Goal: Task Accomplishment & Management: Complete application form

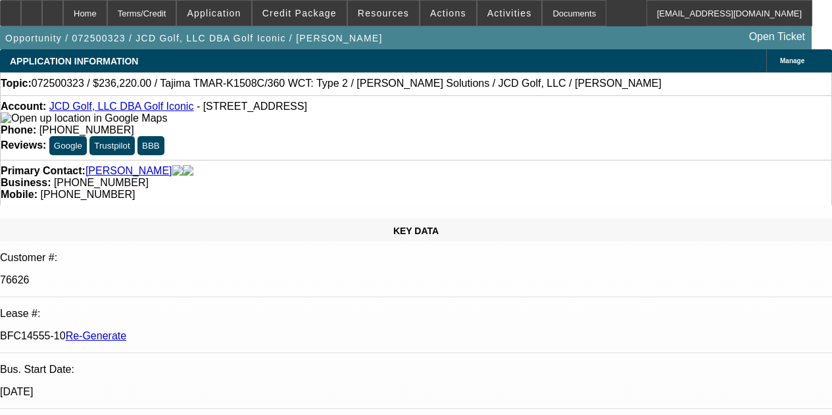
select select "4"
select select "0"
select select "2"
select select "0"
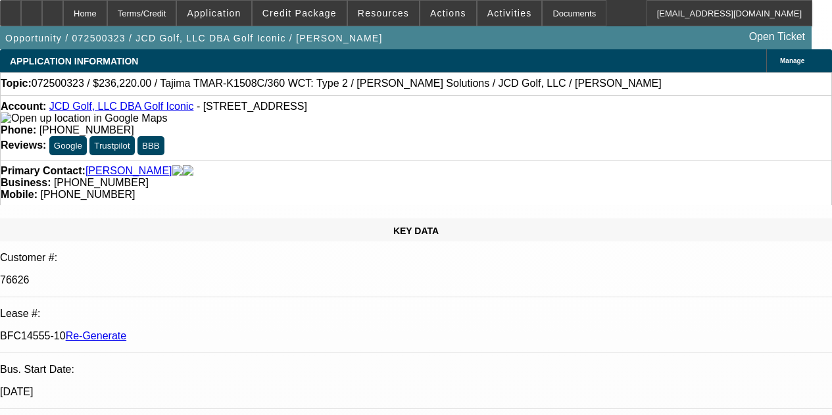
select select "6"
click at [441, 49] on div "APPLICATION INFORMATION Manage" at bounding box center [416, 60] width 832 height 23
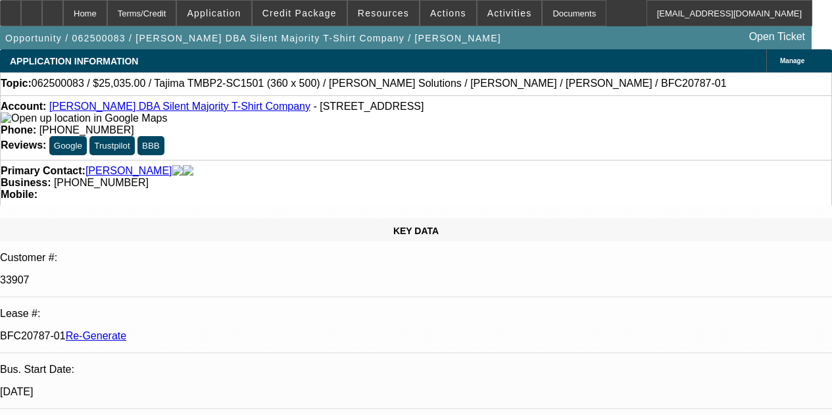
select select "4"
select select "0"
select select "6"
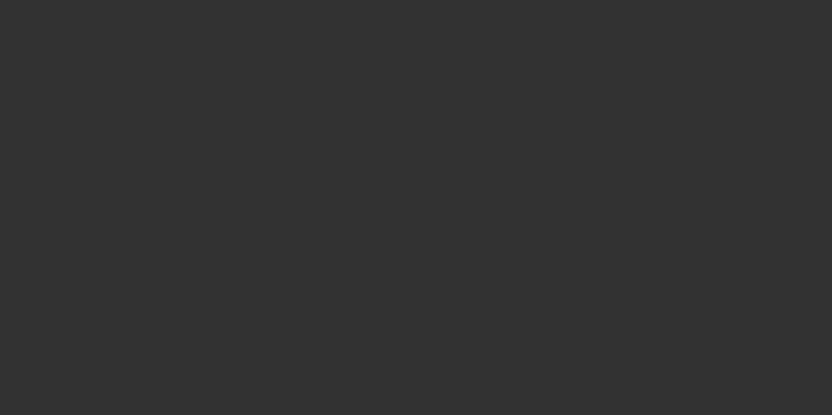
select select "3"
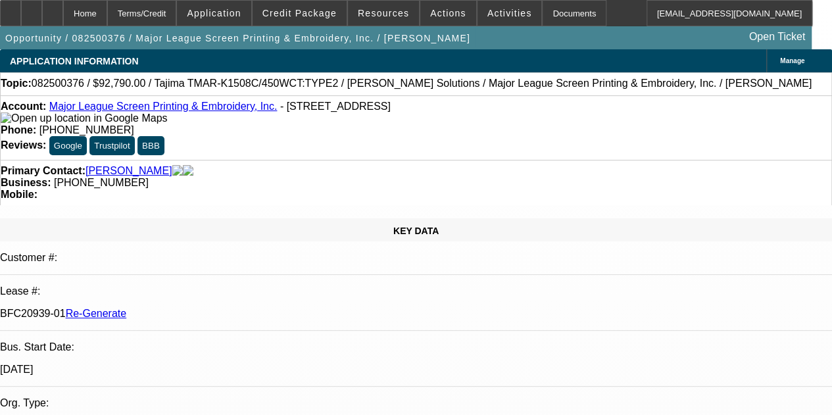
select select "0"
select select "2"
select select "0.1"
select select "4"
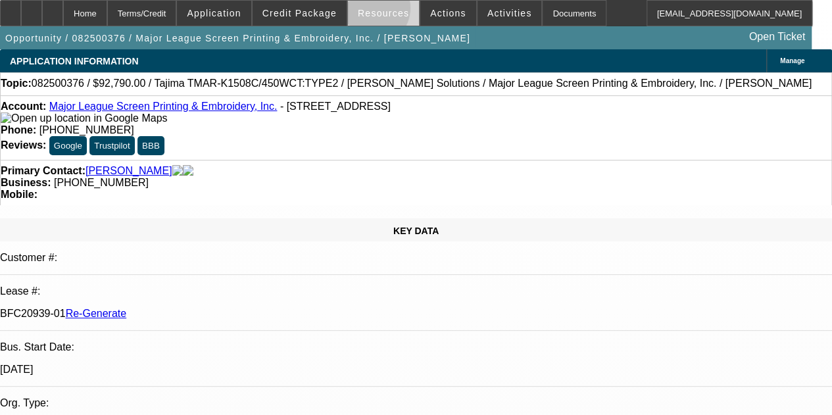
click at [373, 9] on span "Resources" at bounding box center [383, 13] width 51 height 11
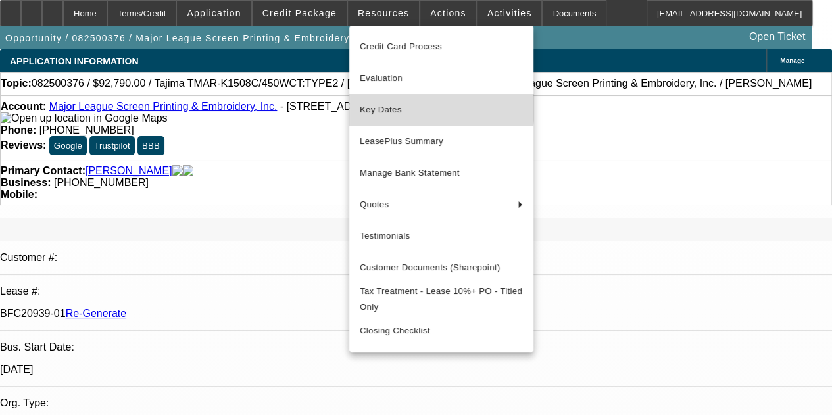
click at [378, 106] on span "Key Dates" at bounding box center [441, 110] width 163 height 16
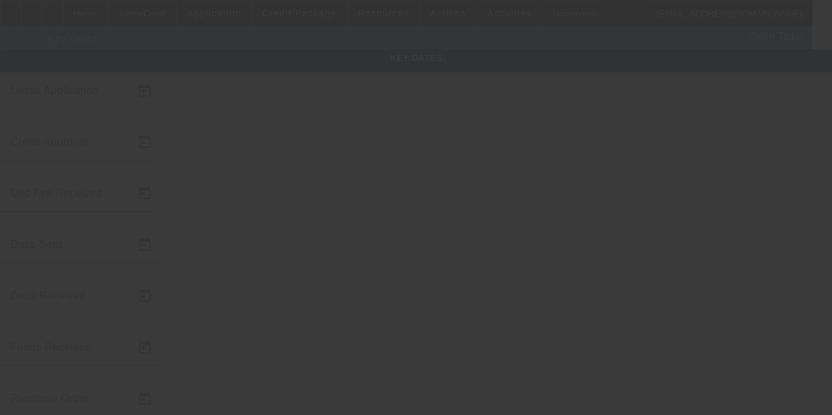
type input "8/14/2025"
type input "8/15/2025"
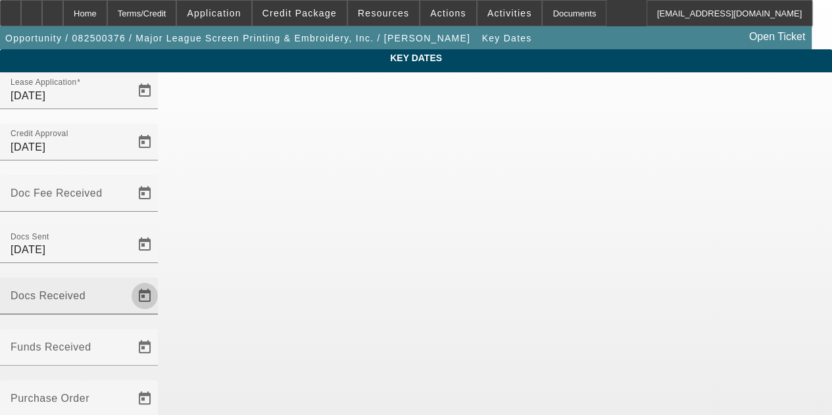
click at [160, 280] on span "Open calendar" at bounding box center [145, 296] width 32 height 32
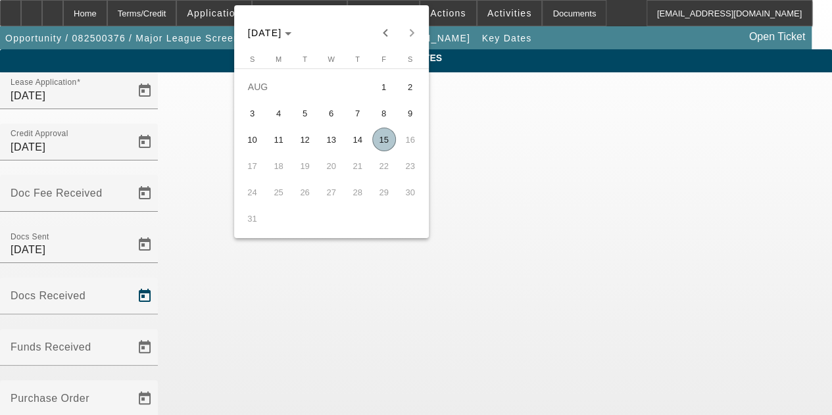
click at [383, 139] on span "15" at bounding box center [384, 140] width 24 height 24
type input "8/15/2025"
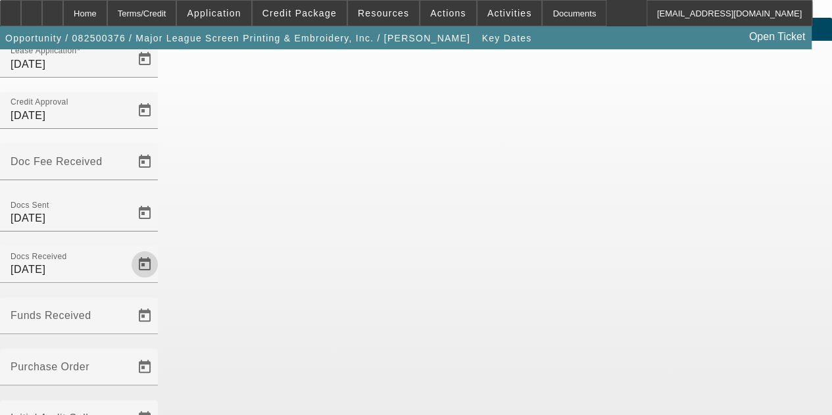
scroll to position [85, 0]
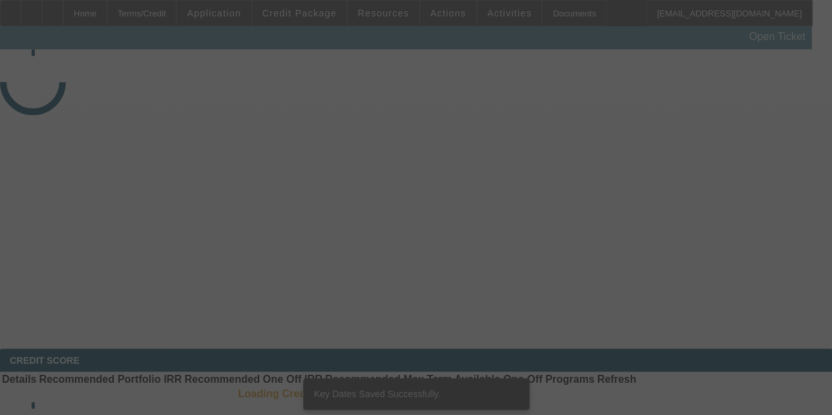
select select "3"
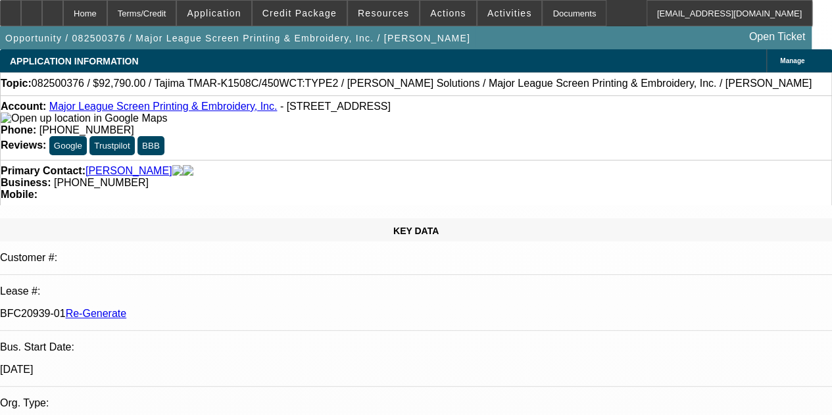
select select "0"
select select "2"
select select "0.1"
select select "4"
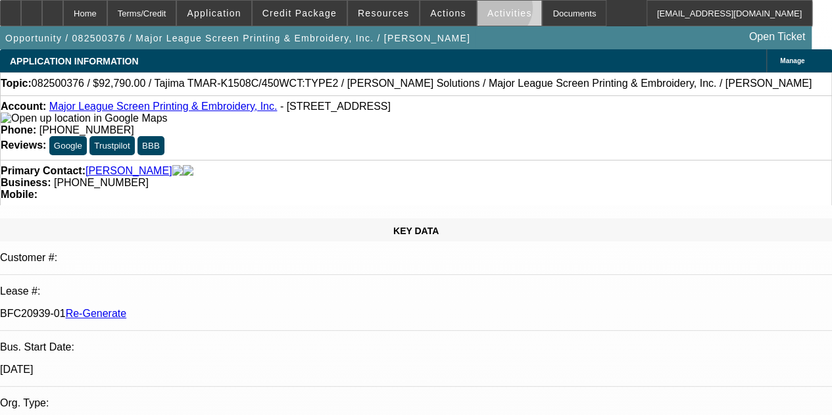
click at [487, 11] on span "Activities" at bounding box center [509, 13] width 45 height 11
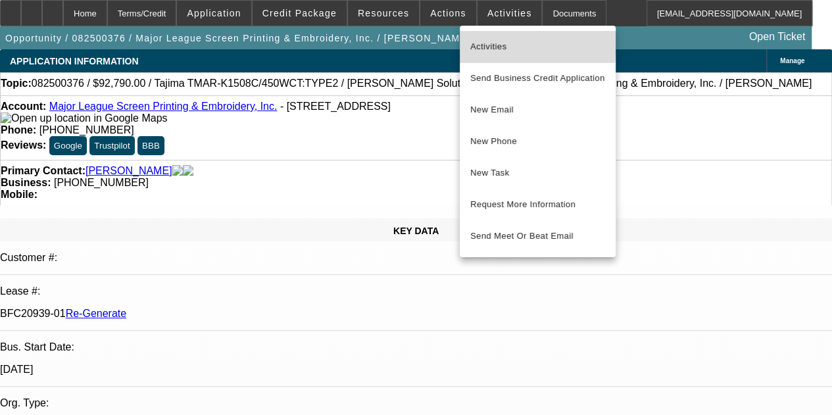
click at [482, 44] on span "Activities" at bounding box center [537, 47] width 135 height 16
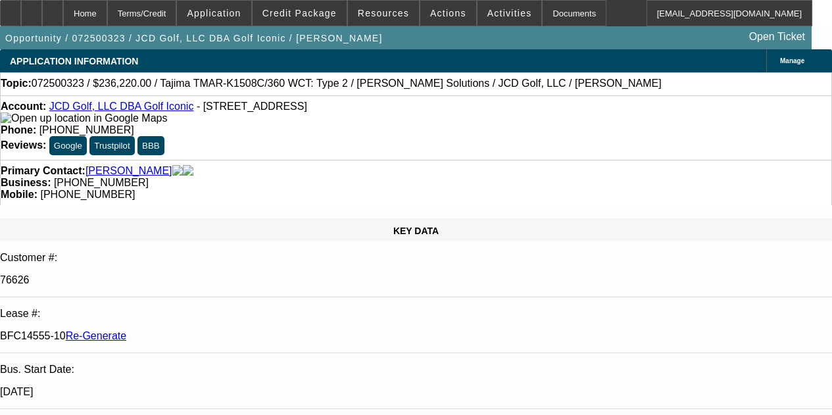
select select "4"
select select "0"
select select "2"
select select "0"
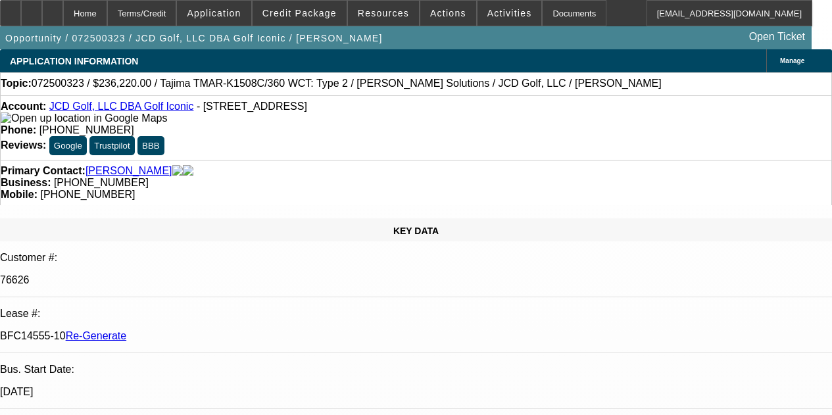
select select "6"
